Goal: Task Accomplishment & Management: Manage account settings

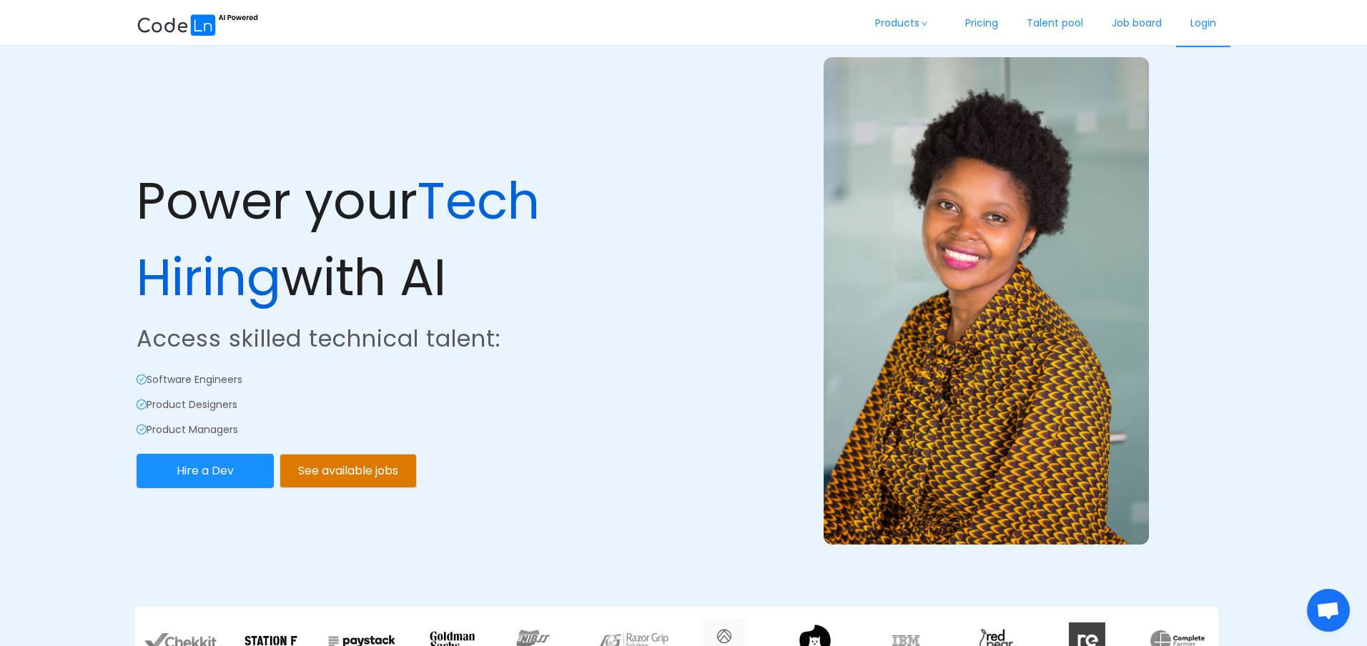
click at [1203, 14] on link "Login" at bounding box center [1203, 23] width 54 height 47
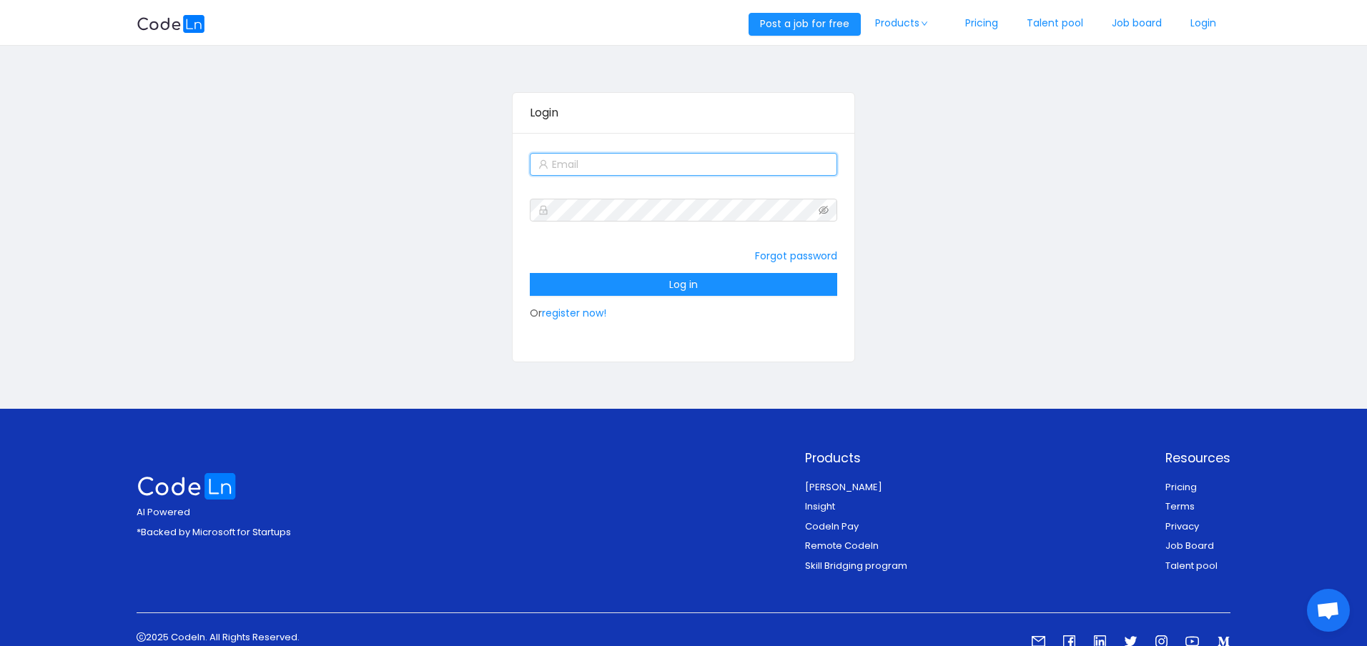
click at [705, 167] on input "text" at bounding box center [683, 164] width 307 height 23
type input "robertruhiu@gmail.com"
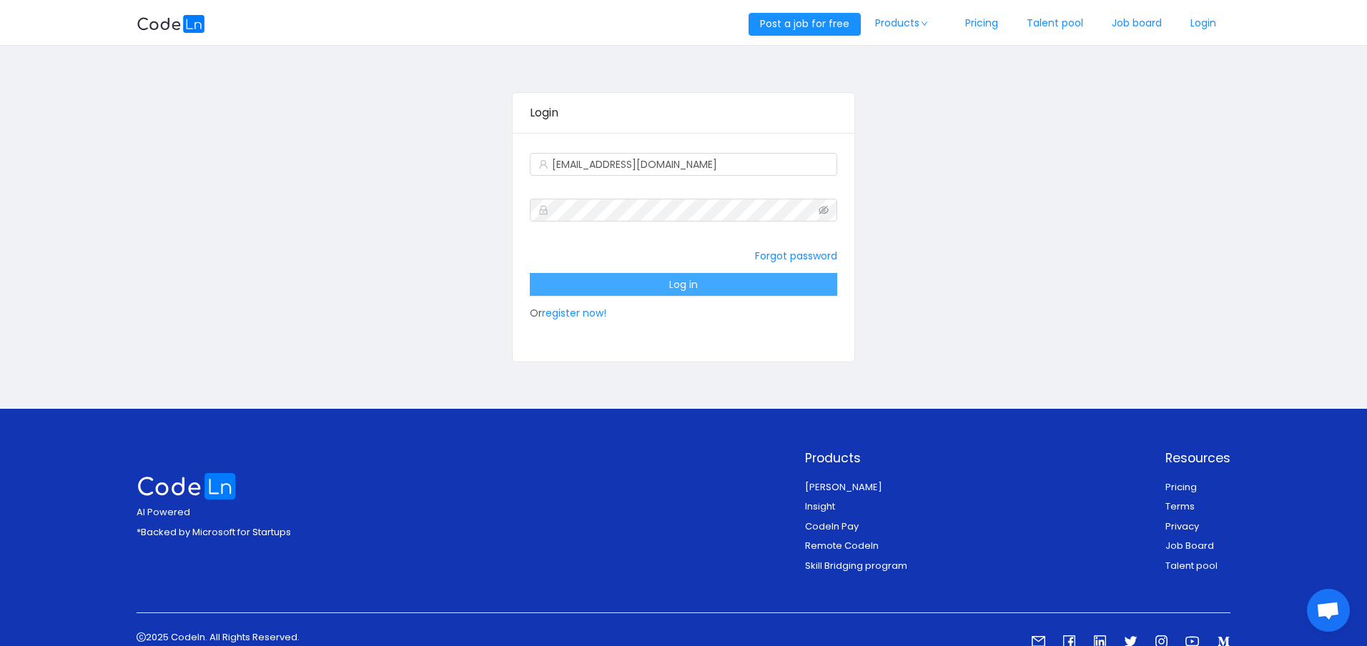
click at [704, 285] on button "Log in" at bounding box center [683, 284] width 307 height 23
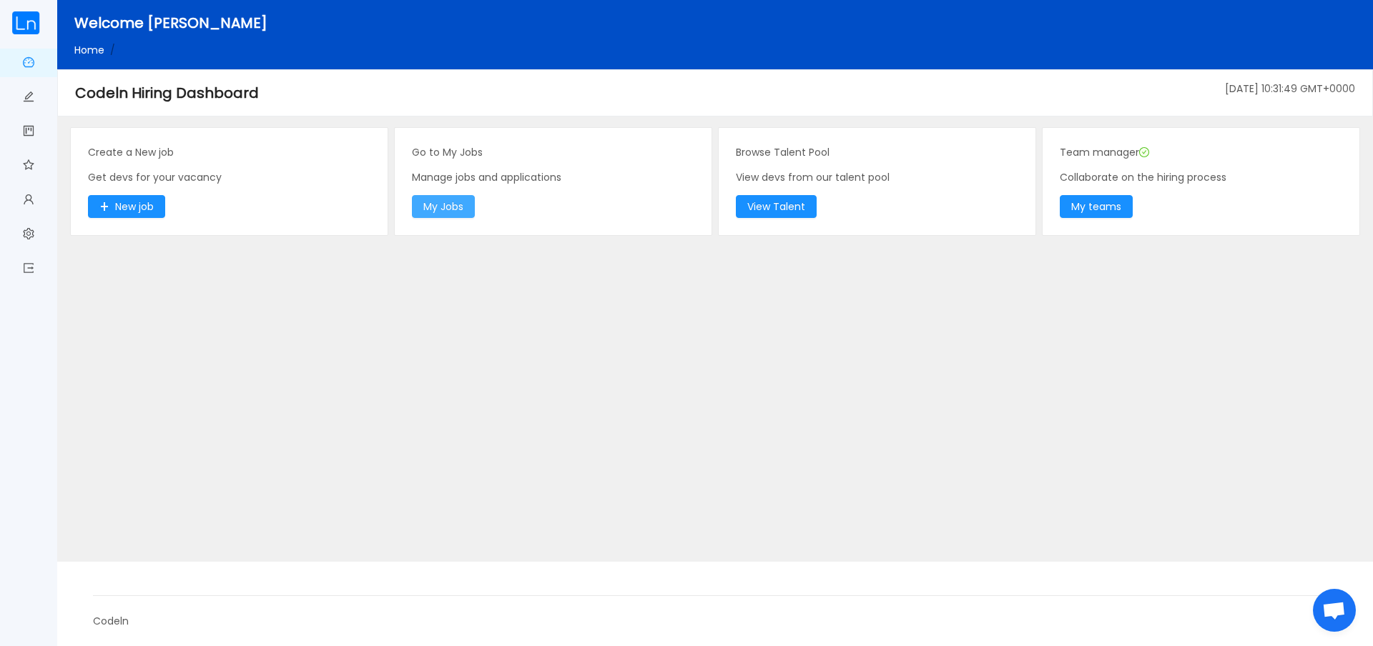
click at [467, 211] on button "My Jobs" at bounding box center [443, 206] width 63 height 23
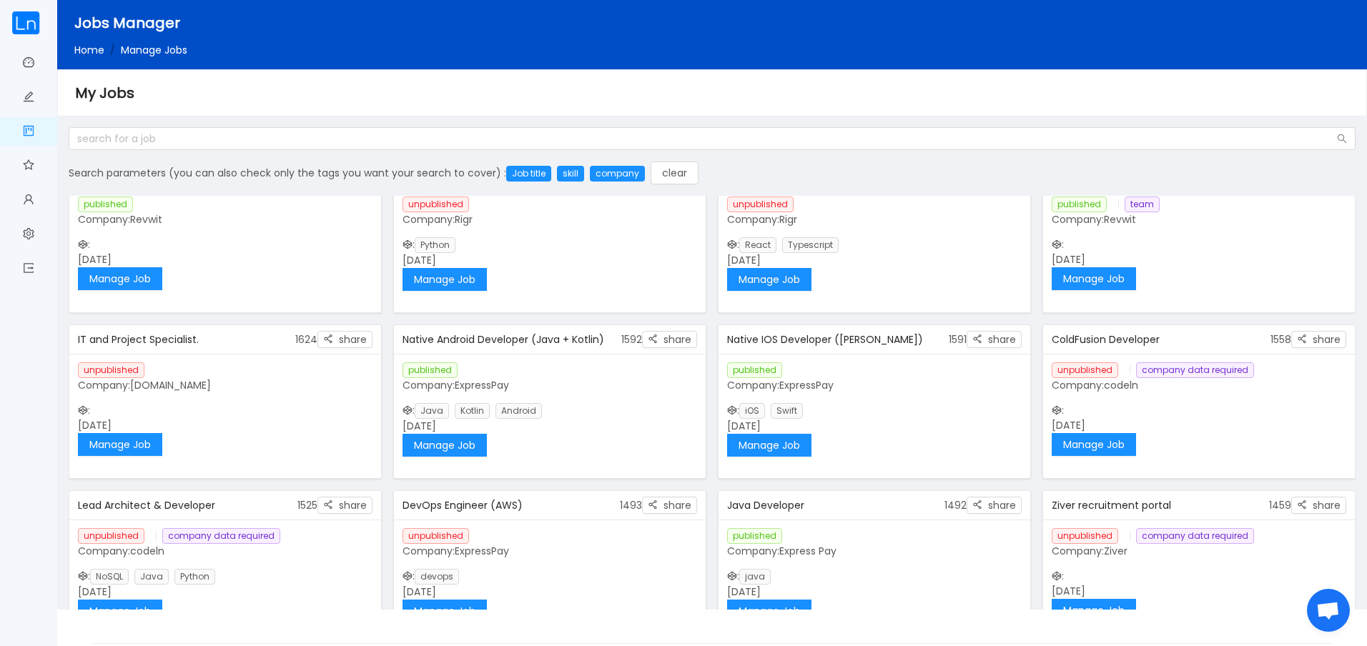
scroll to position [408, 0]
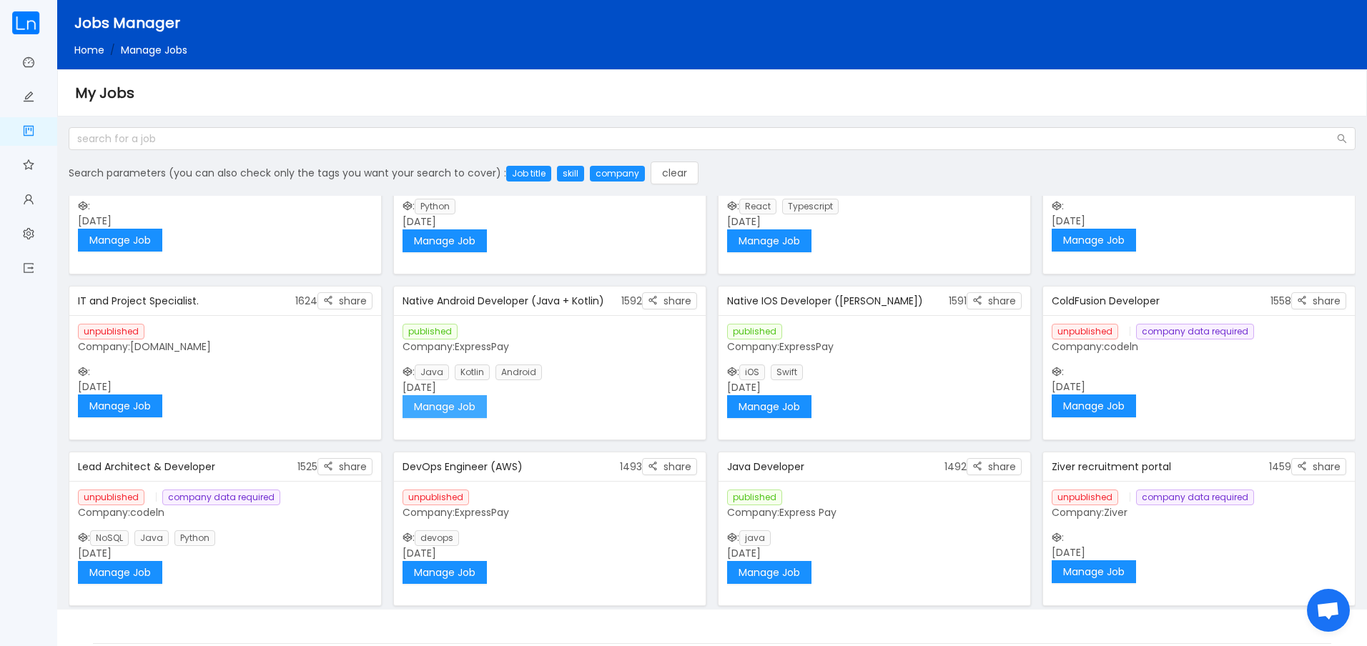
click at [476, 407] on button "Manage Job" at bounding box center [445, 406] width 84 height 23
